Goal: Transaction & Acquisition: Purchase product/service

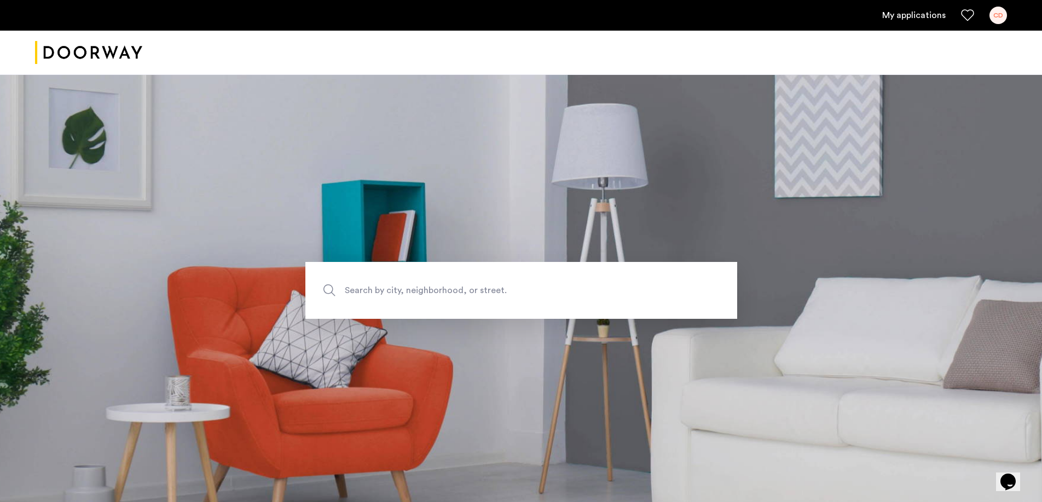
click at [935, 13] on link "My applications" at bounding box center [913, 15] width 63 height 13
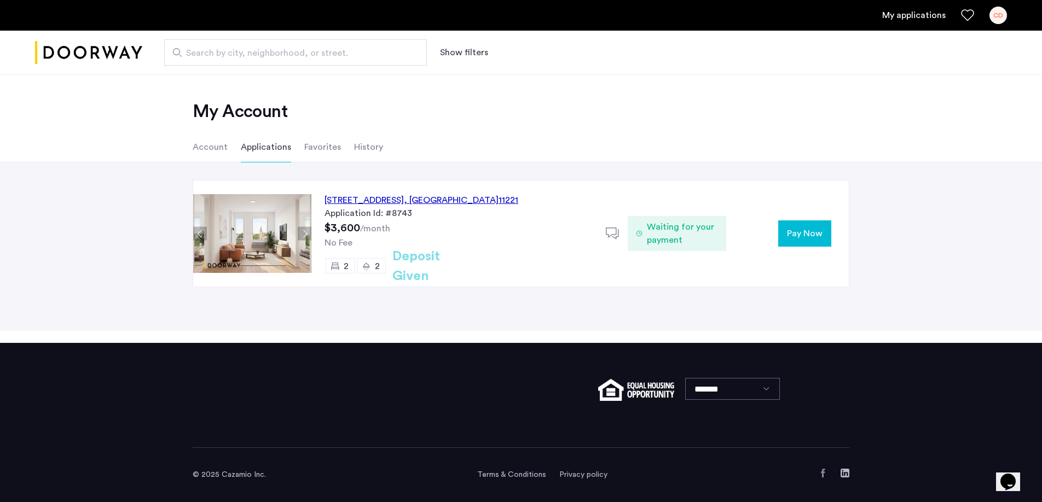
click at [690, 230] on span "Waiting for your payment" at bounding box center [682, 234] width 71 height 26
click at [809, 238] on span "Pay Now" at bounding box center [805, 233] width 36 height 13
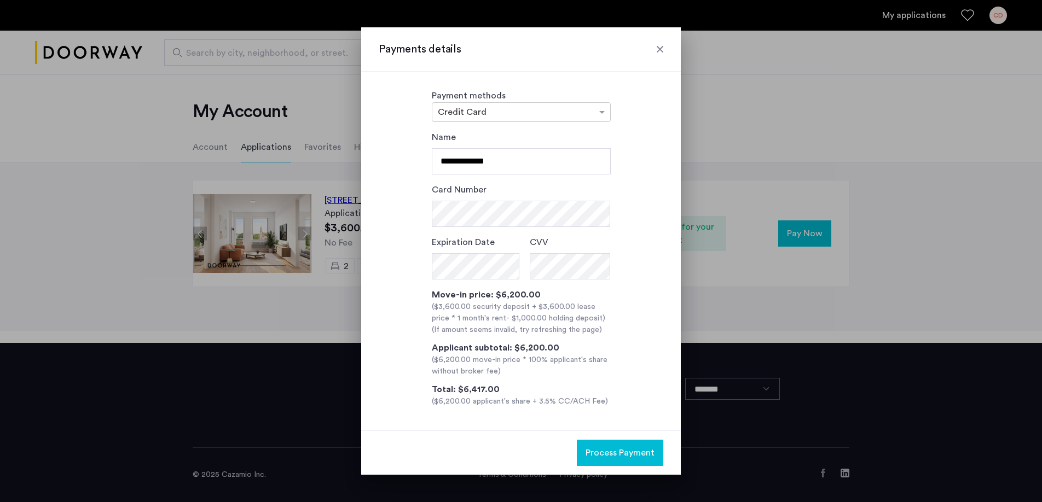
click at [663, 47] on div at bounding box center [660, 49] width 11 height 11
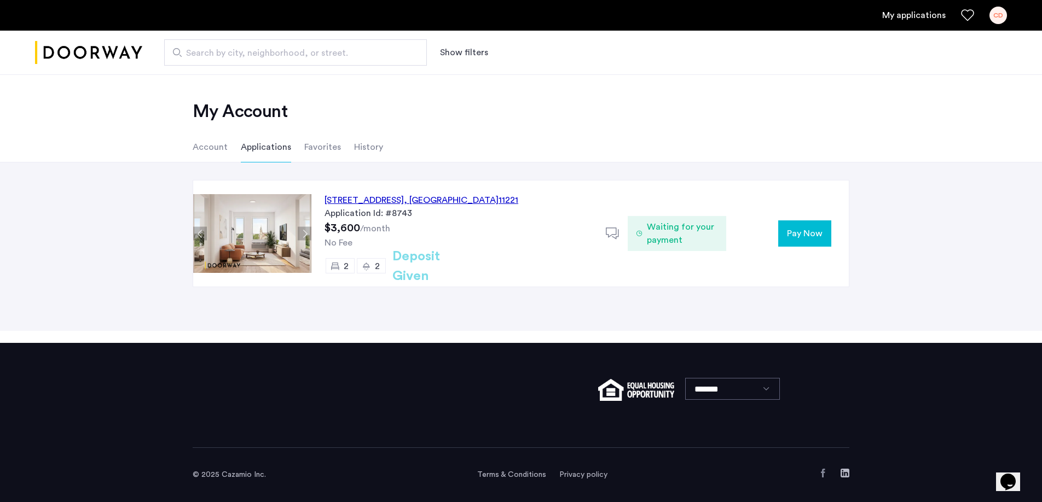
click at [643, 232] on icon at bounding box center [640, 233] width 6 height 9
click at [615, 232] on icon at bounding box center [613, 234] width 14 height 14
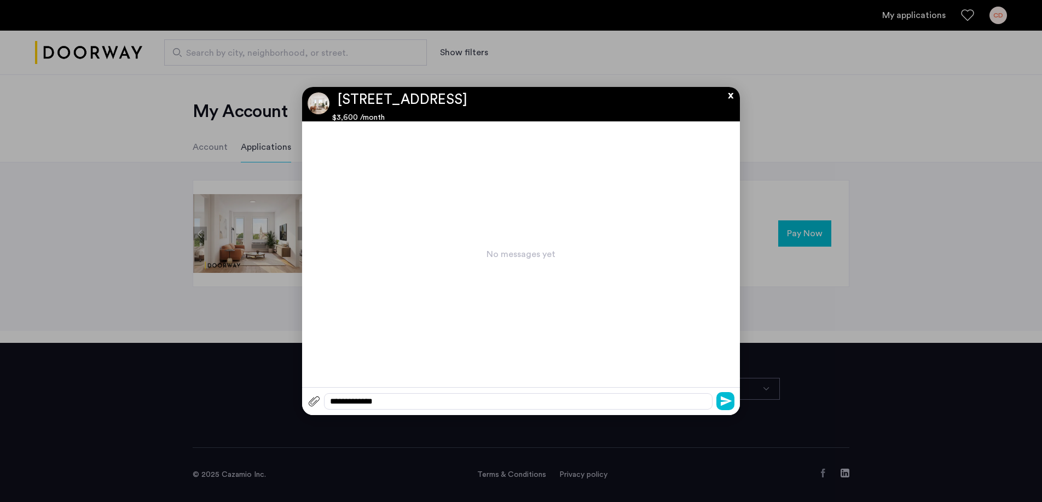
click at [728, 94] on button "x" at bounding box center [728, 93] width 16 height 12
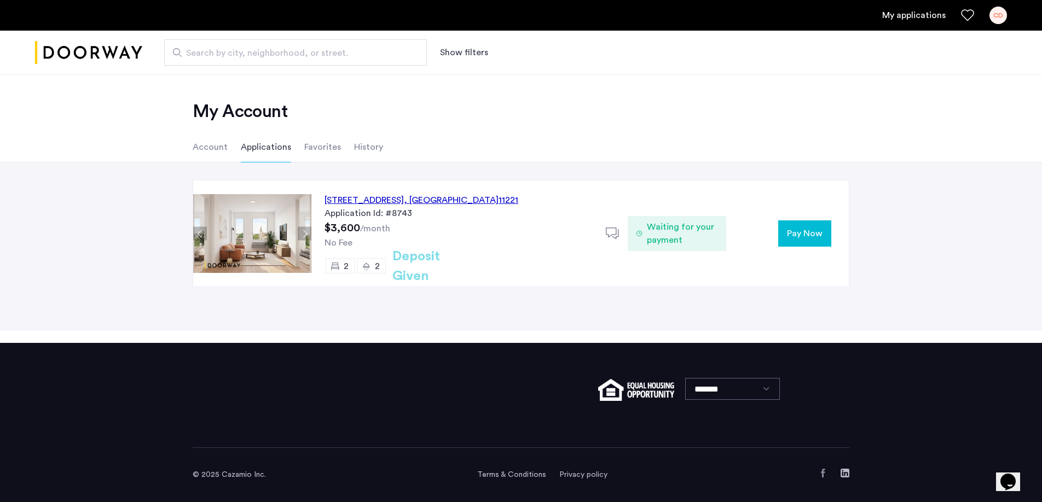
click at [468, 271] on h2 "Deposit Given" at bounding box center [435, 266] width 87 height 39
click at [811, 235] on span "Pay Now" at bounding box center [805, 233] width 36 height 13
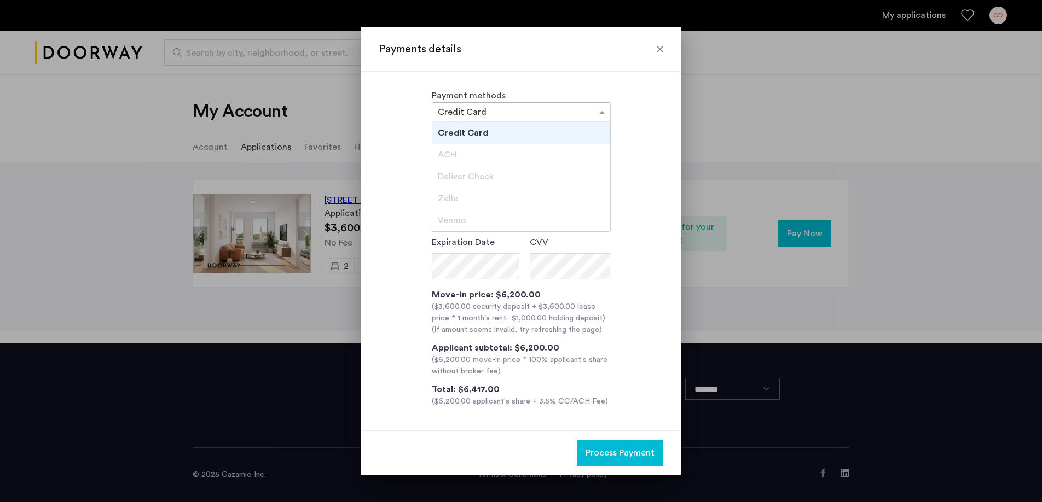
click at [525, 113] on input "text" at bounding box center [510, 113] width 145 height 8
click at [519, 130] on div "Credit Card" at bounding box center [521, 133] width 178 height 22
click at [532, 167] on form "**********" at bounding box center [521, 205] width 179 height 149
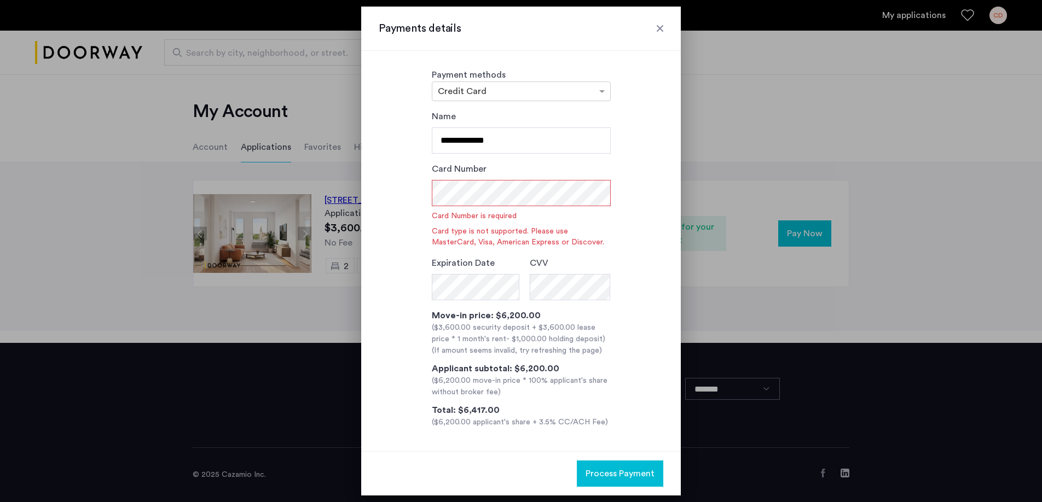
click at [656, 176] on div "**********" at bounding box center [521, 269] width 285 height 319
click at [292, 234] on div at bounding box center [521, 251] width 1042 height 502
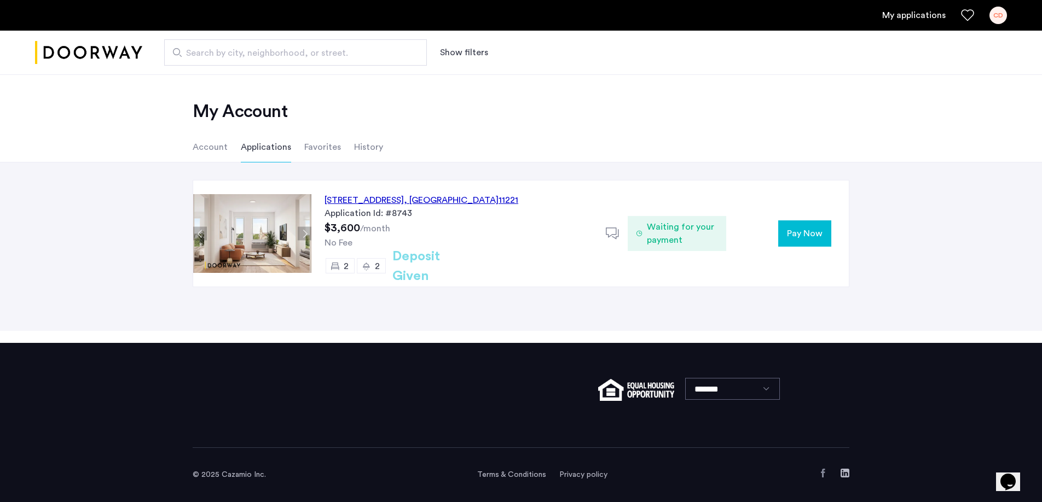
click at [303, 229] on button "Next apartment" at bounding box center [305, 234] width 14 height 14
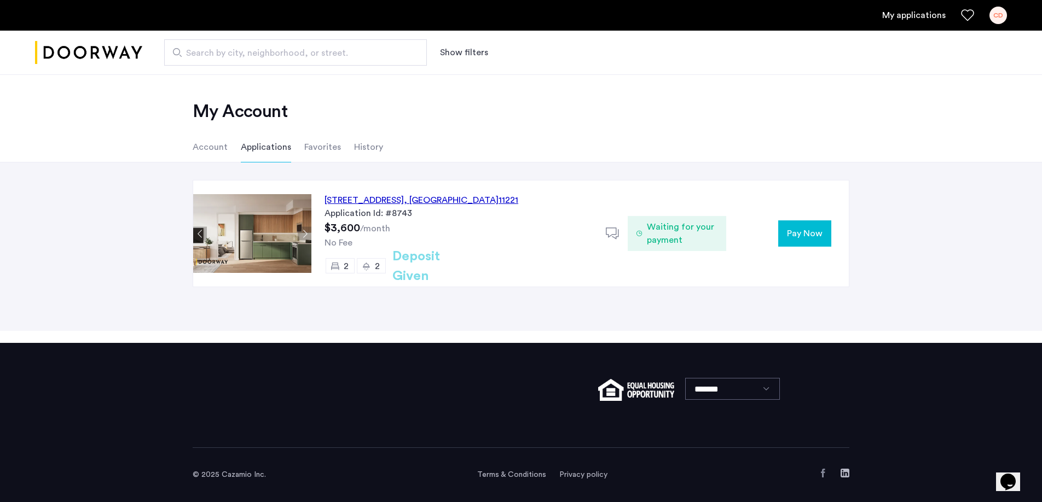
click at [303, 229] on button "Next apartment" at bounding box center [305, 234] width 14 height 14
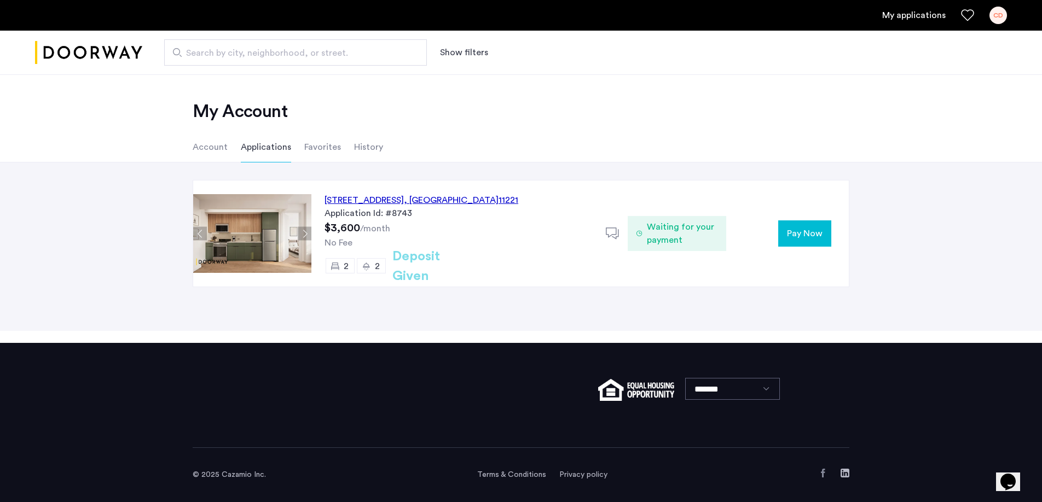
click at [303, 229] on button "Next apartment" at bounding box center [305, 234] width 14 height 14
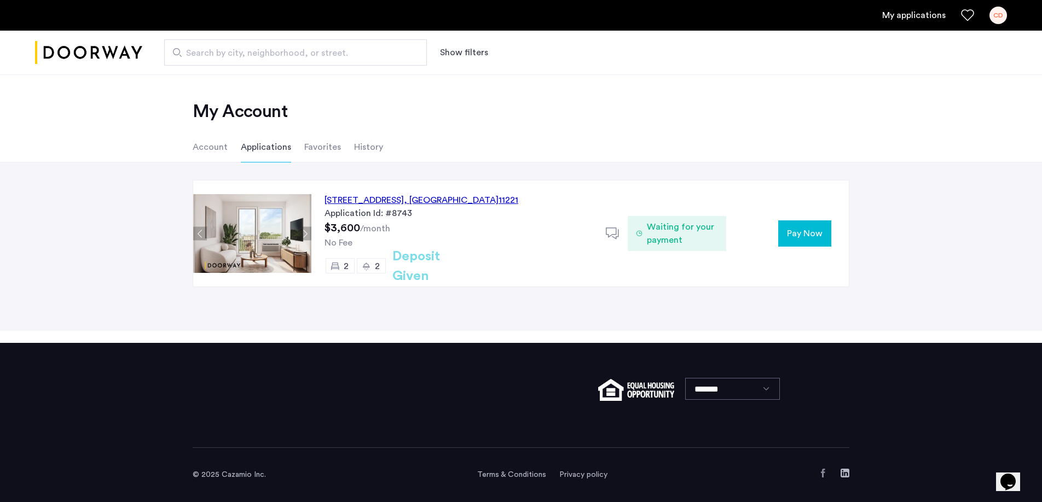
click at [303, 229] on button "Next apartment" at bounding box center [305, 234] width 14 height 14
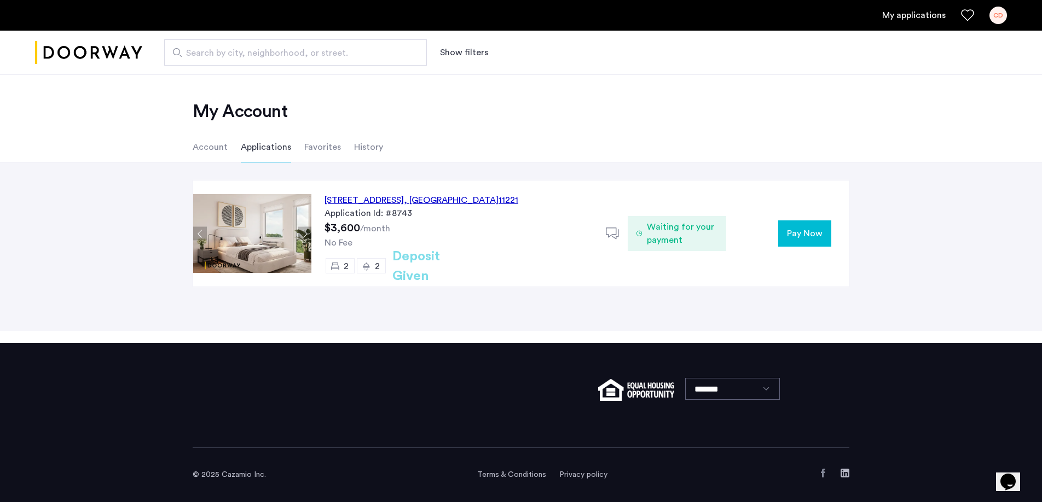
click at [303, 229] on button "Next apartment" at bounding box center [305, 234] width 14 height 14
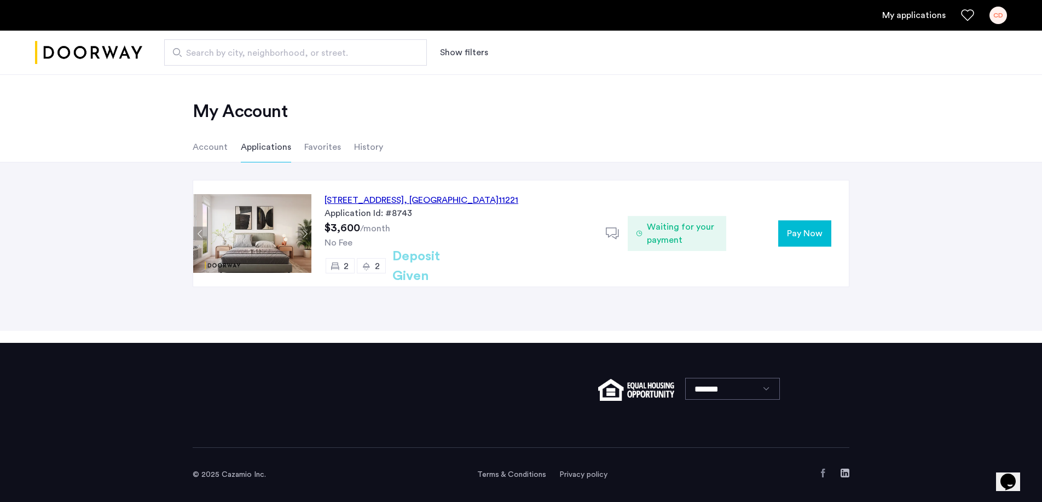
click at [303, 229] on button "Next apartment" at bounding box center [305, 234] width 14 height 14
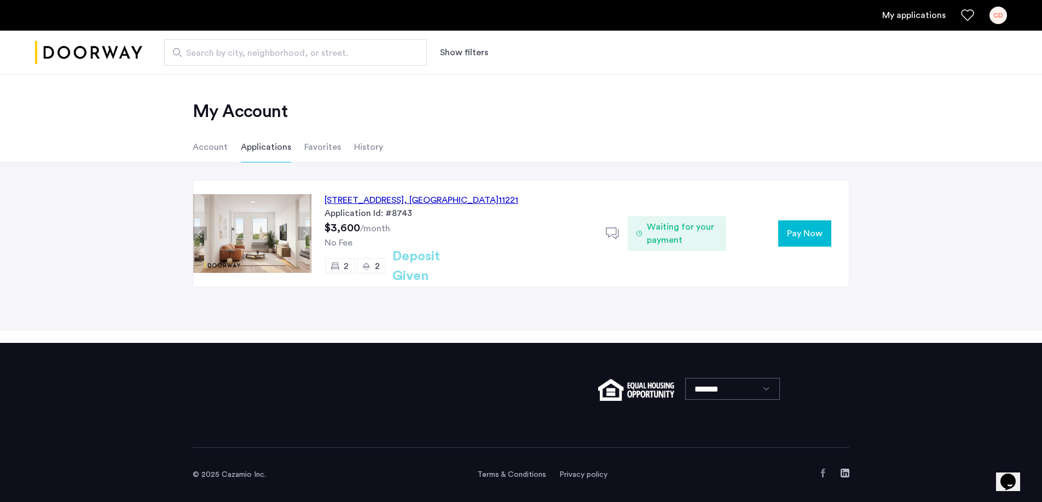
click at [303, 229] on button "Next apartment" at bounding box center [305, 234] width 14 height 14
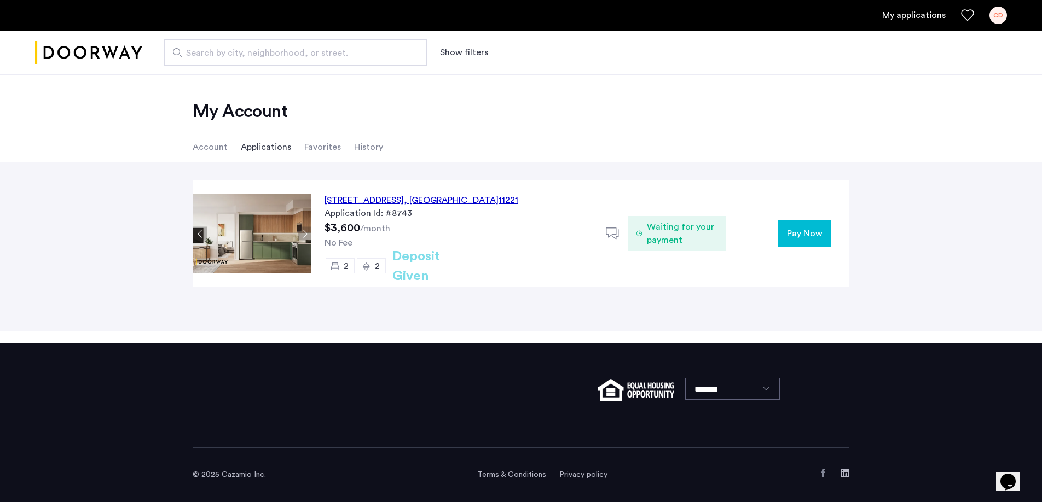
click at [785, 236] on button "Pay Now" at bounding box center [804, 234] width 53 height 26
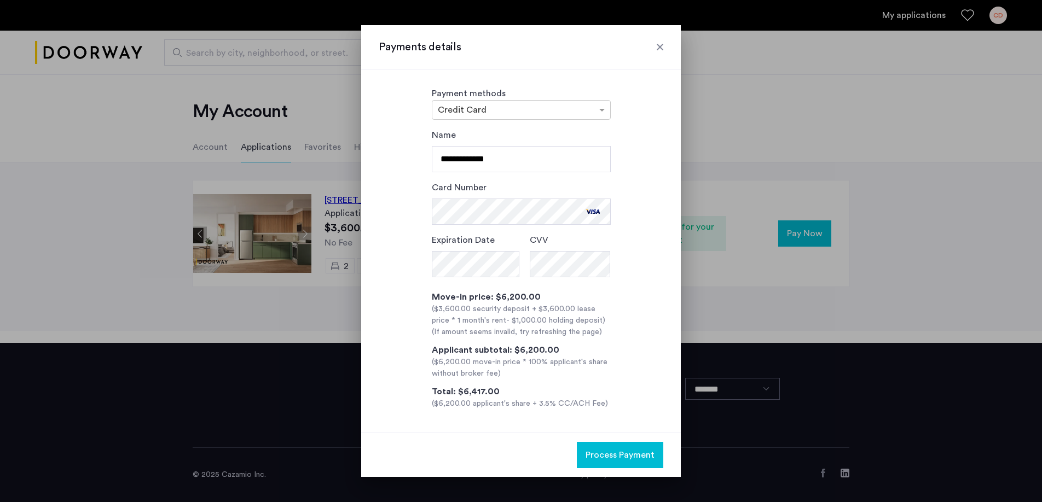
click at [575, 312] on div "($3,600.00 security deposit + $3,600.00 lease price * 1 month's rent - $1,000.0…" at bounding box center [521, 315] width 179 height 23
